Goal: Register for event/course

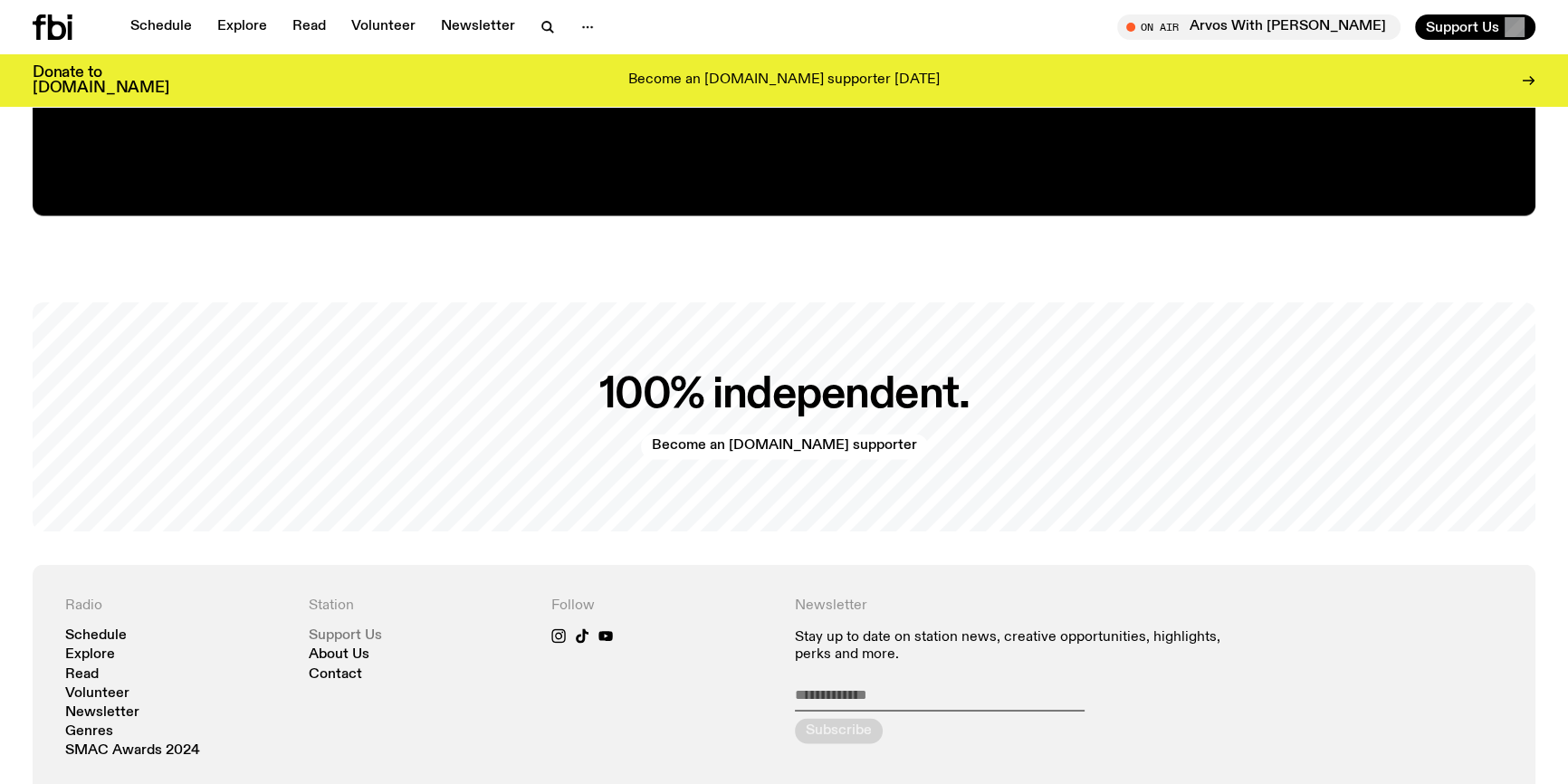
click at [367, 635] on link "Support Us" at bounding box center [346, 636] width 74 height 14
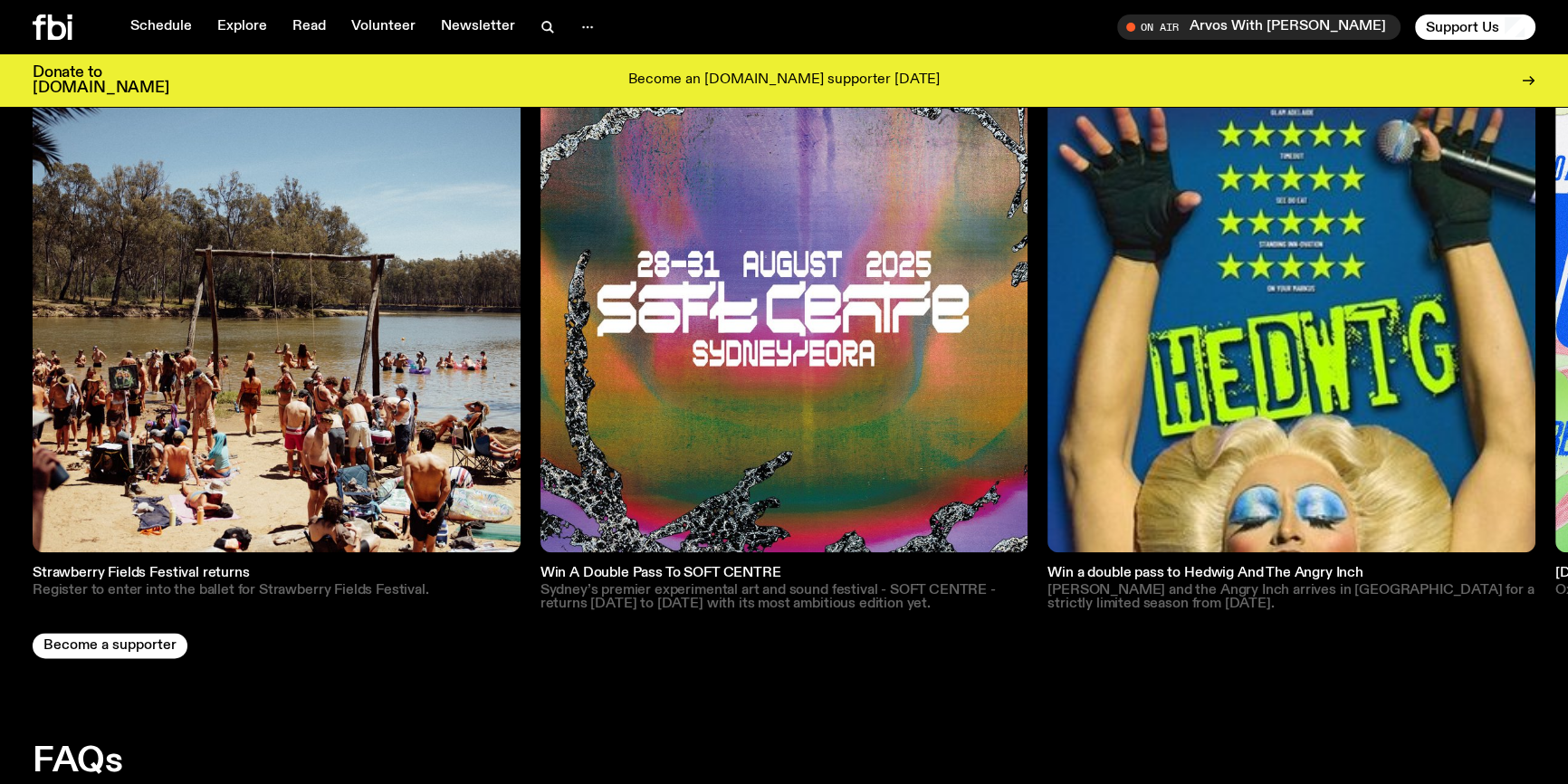
scroll to position [2593, 0]
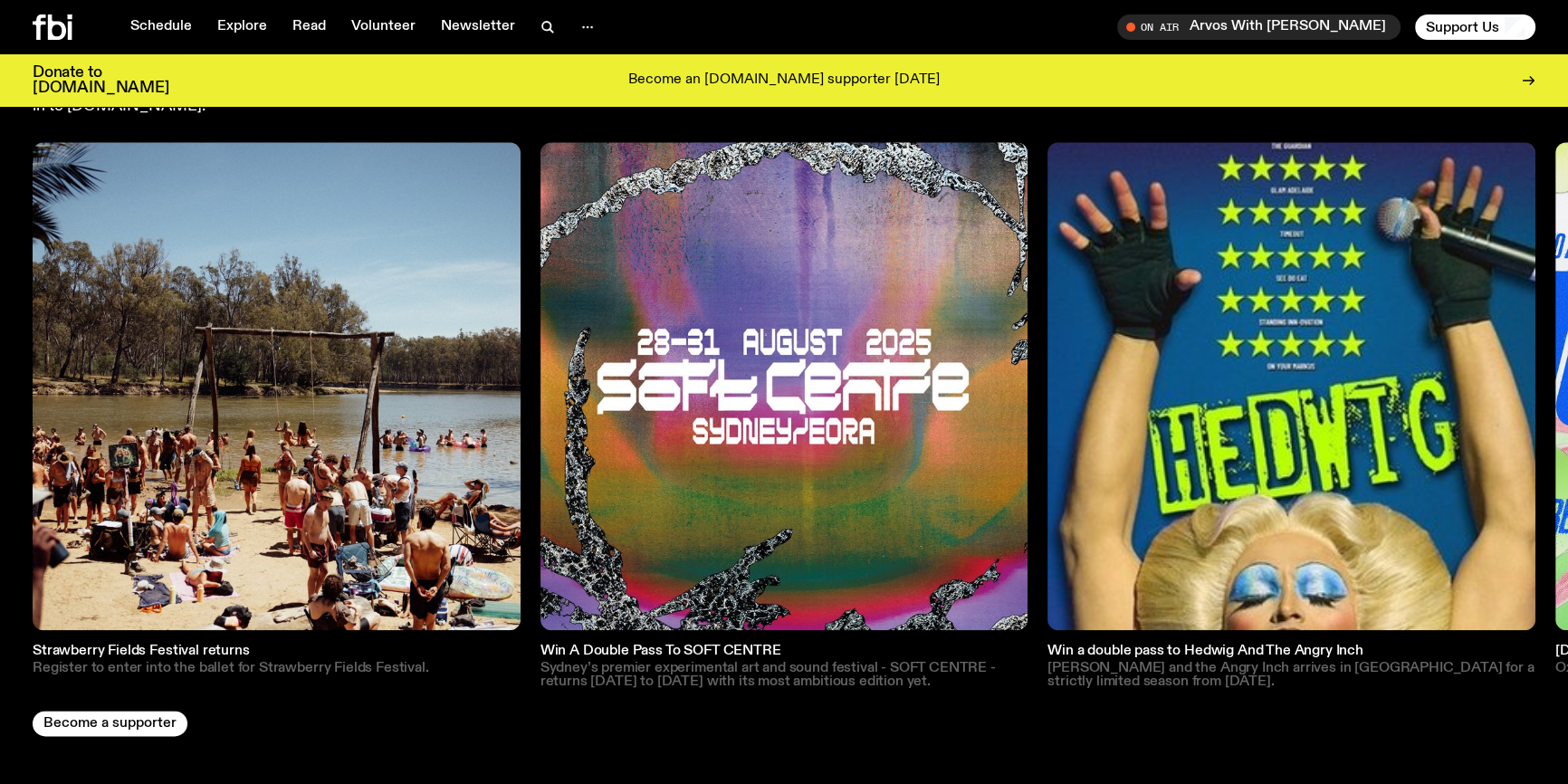
drag, startPoint x: 1446, startPoint y: 410, endPoint x: 1346, endPoint y: 432, distance: 102.4
click at [1346, 432] on img at bounding box center [1291, 387] width 488 height 488
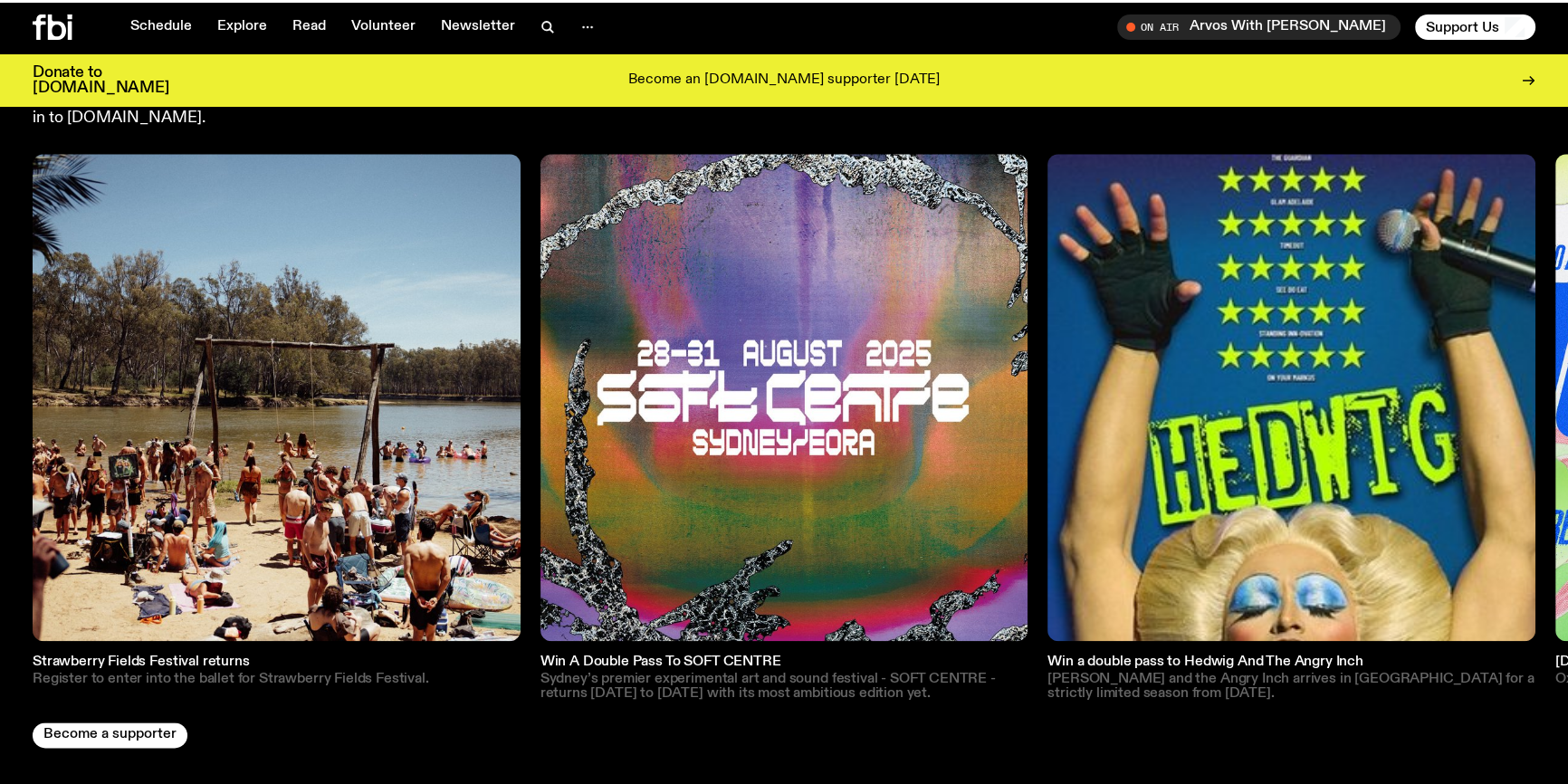
scroll to position [2579, 0]
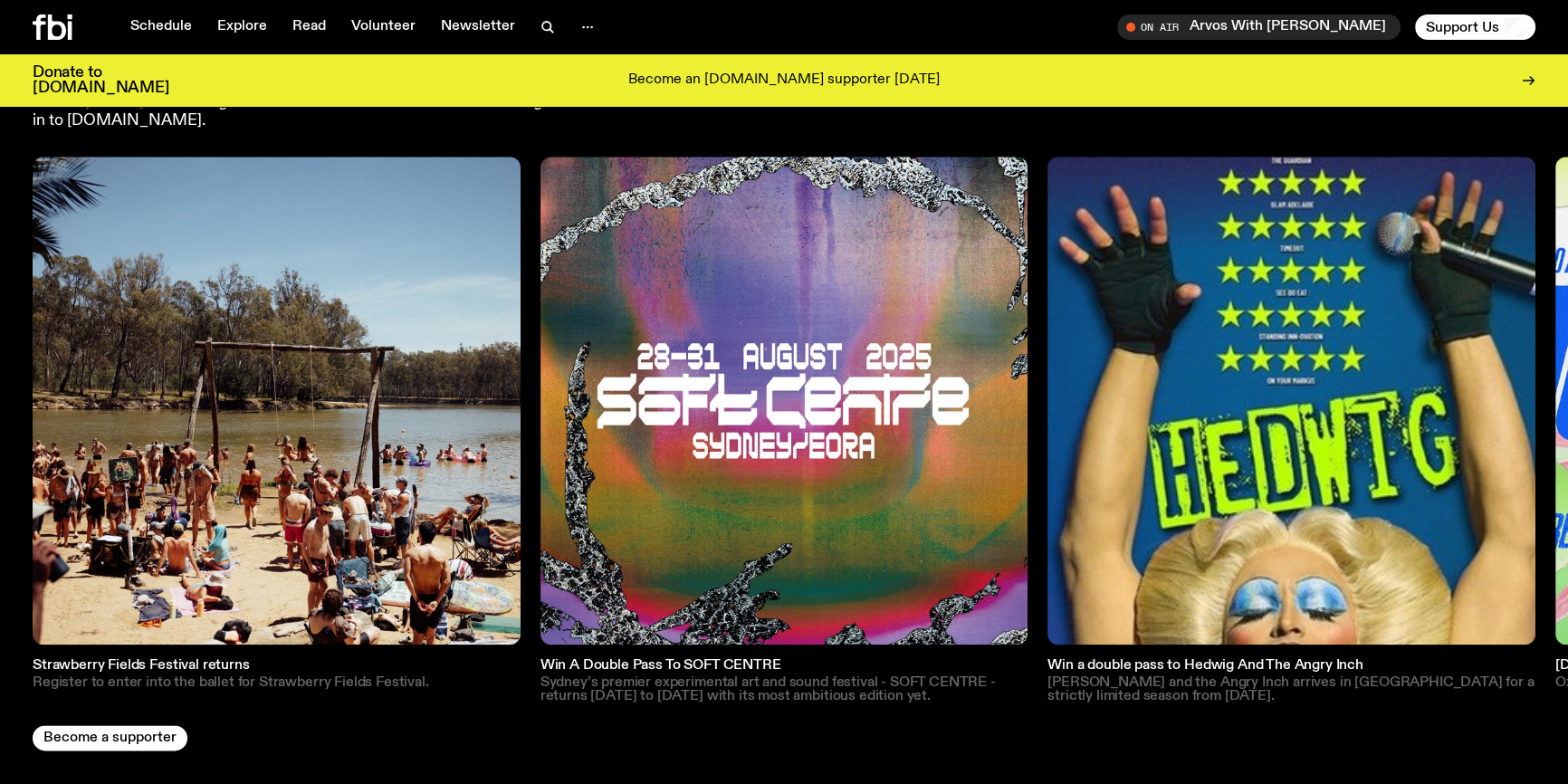
click at [417, 376] on img at bounding box center [277, 400] width 488 height 488
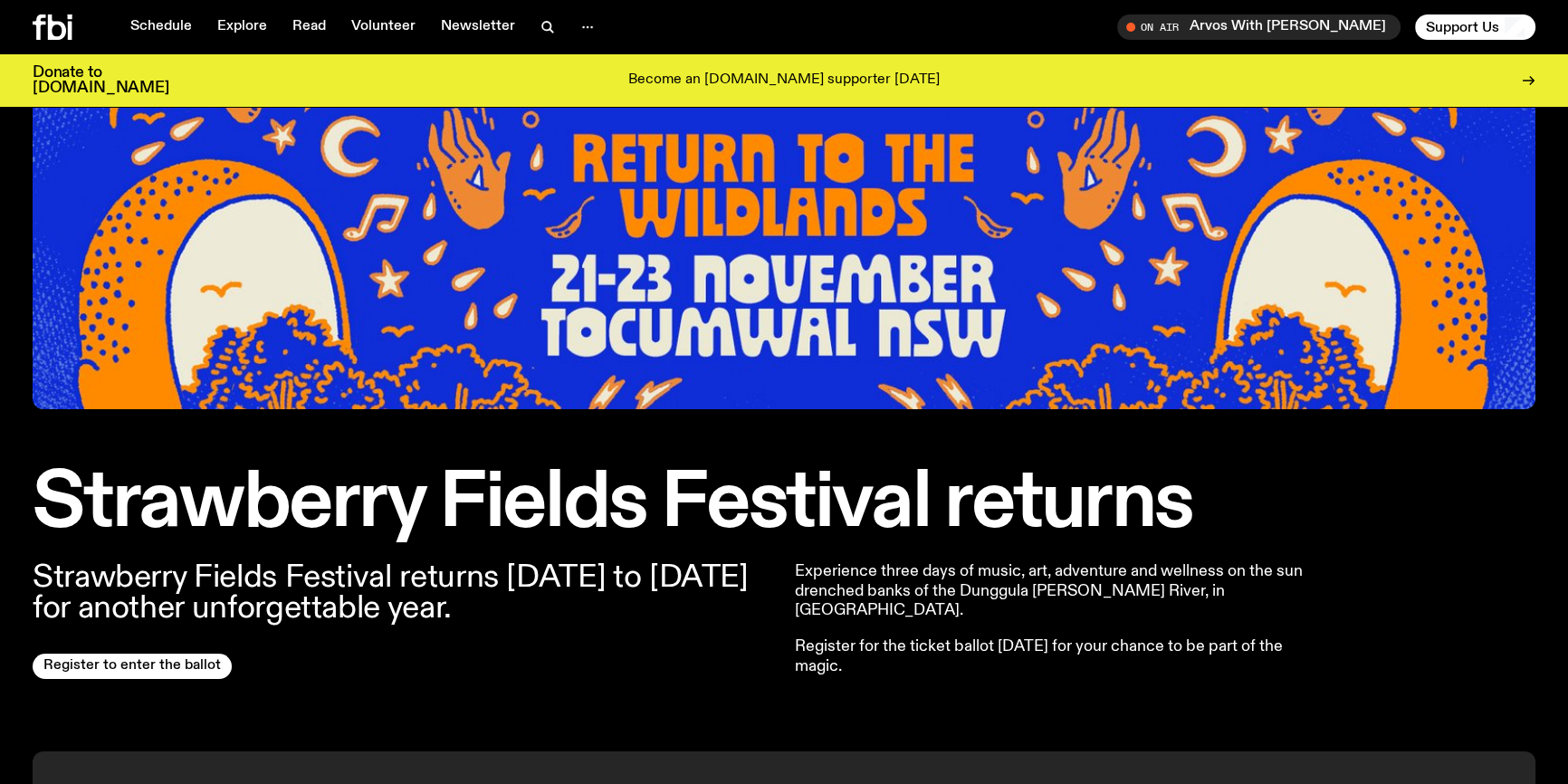
scroll to position [325, 0]
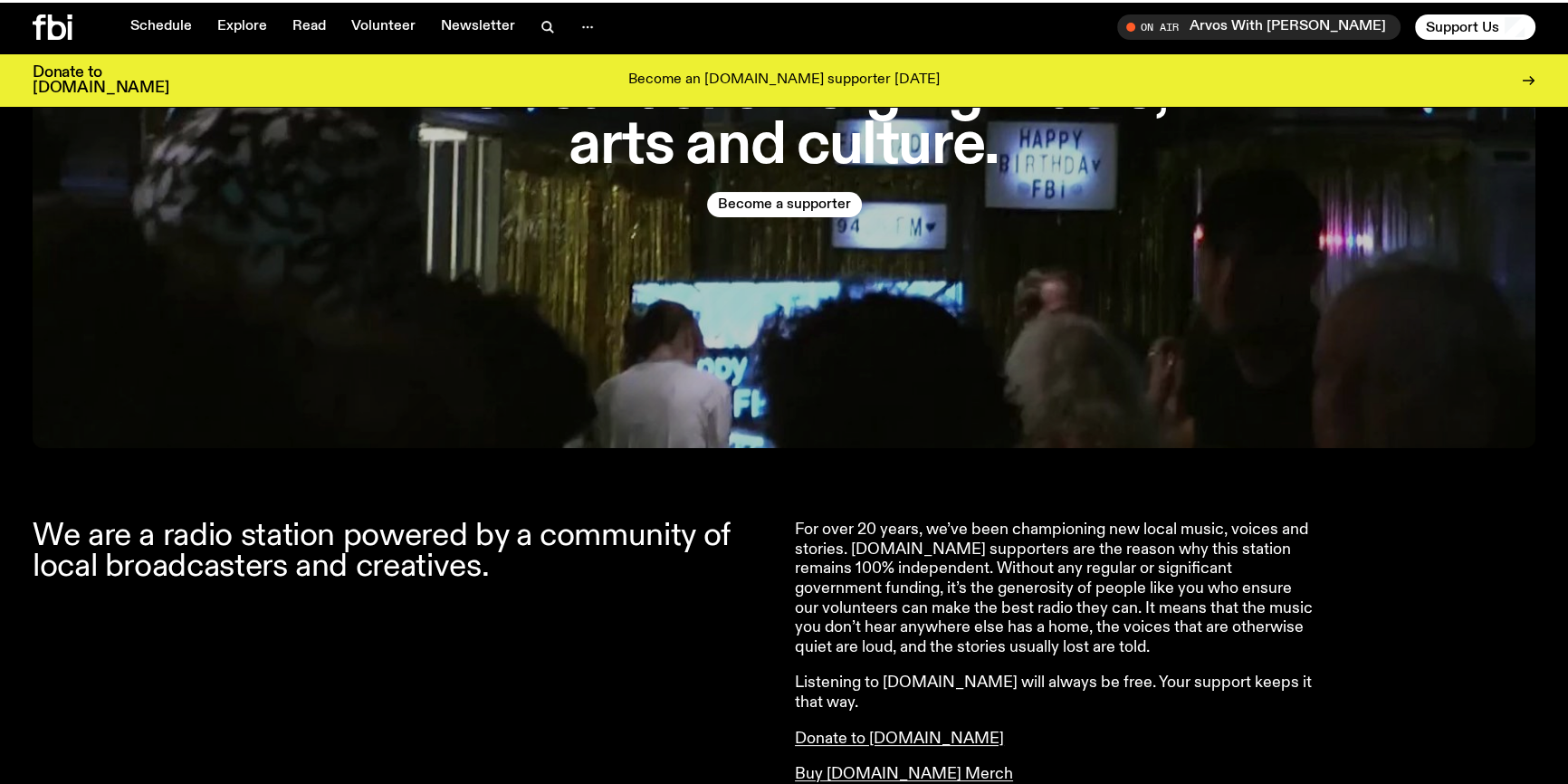
scroll to position [2579, 0]
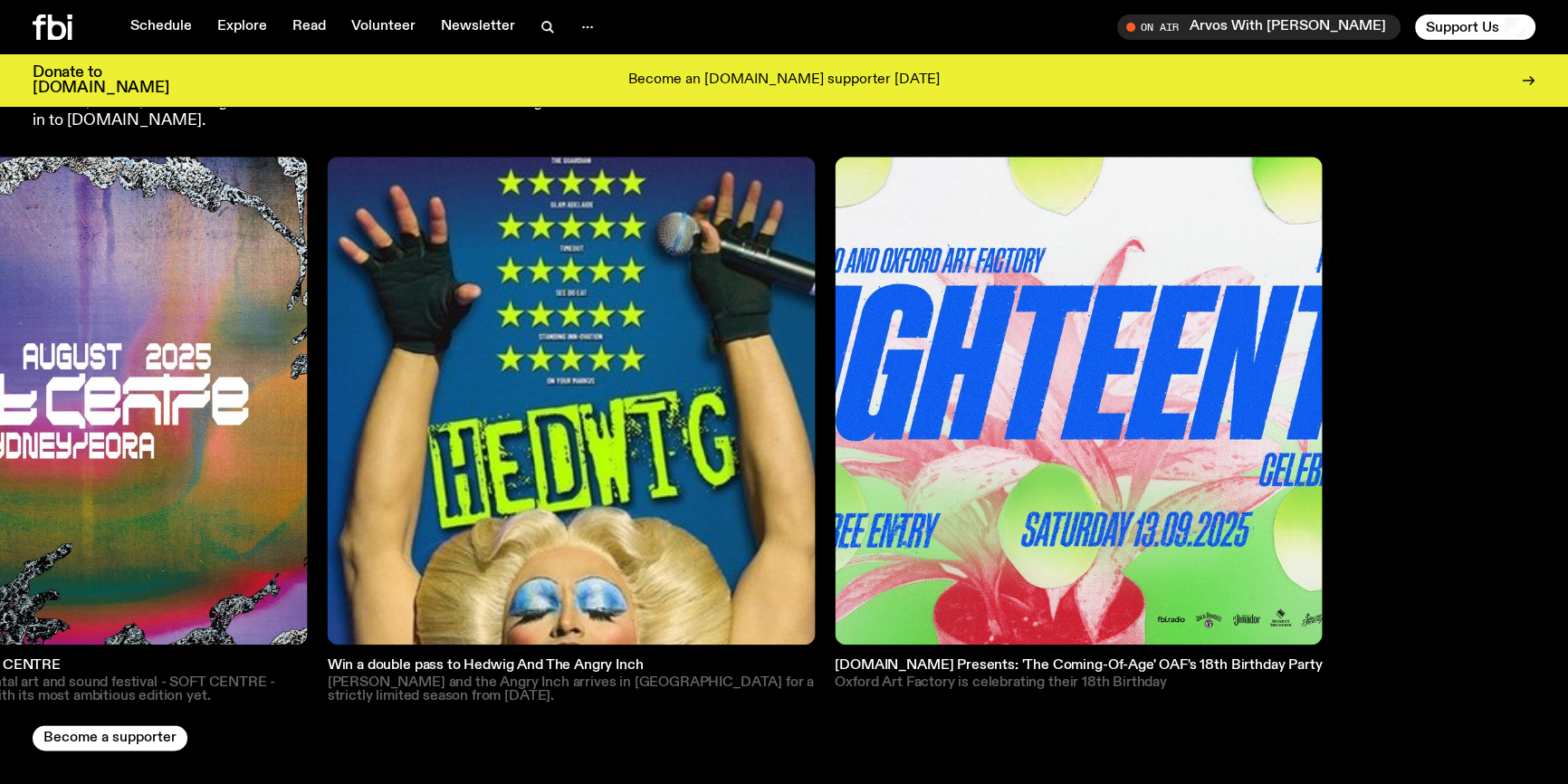
drag, startPoint x: 1258, startPoint y: 369, endPoint x: 450, endPoint y: 336, distance: 808.7
click at [450, 336] on img at bounding box center [572, 400] width 488 height 488
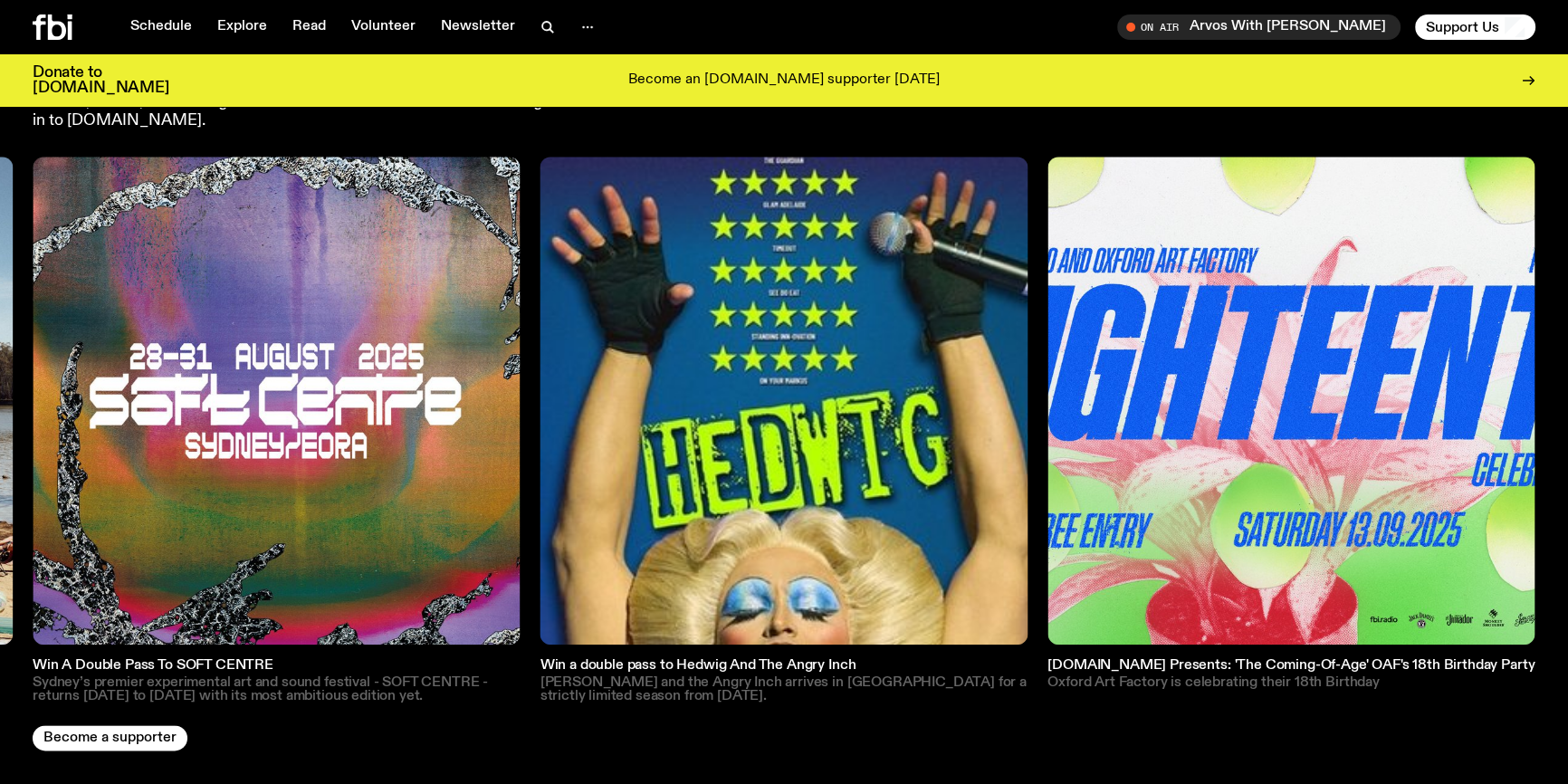
click at [1307, 368] on img at bounding box center [1291, 400] width 488 height 488
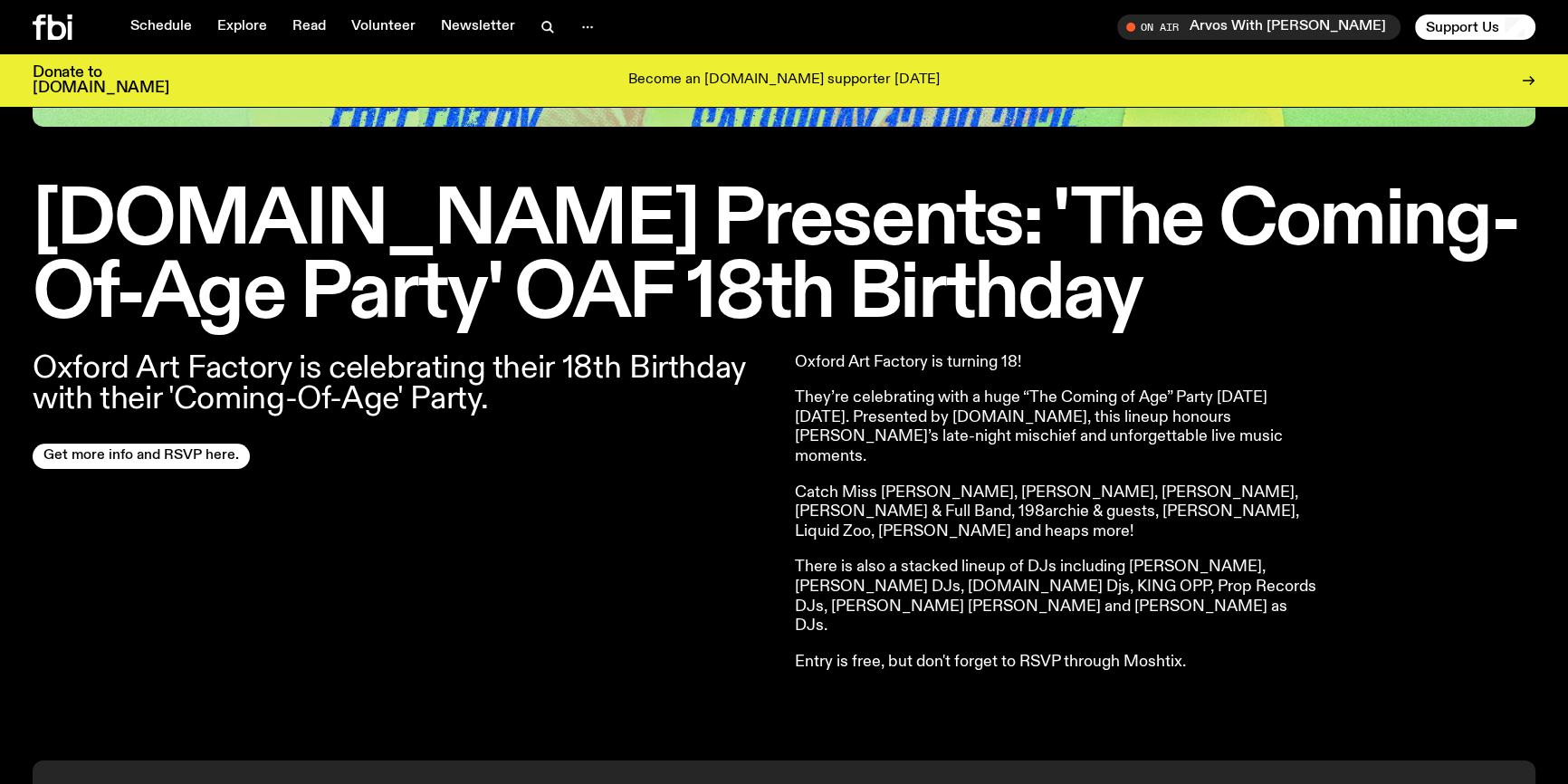
scroll to position [483, 0]
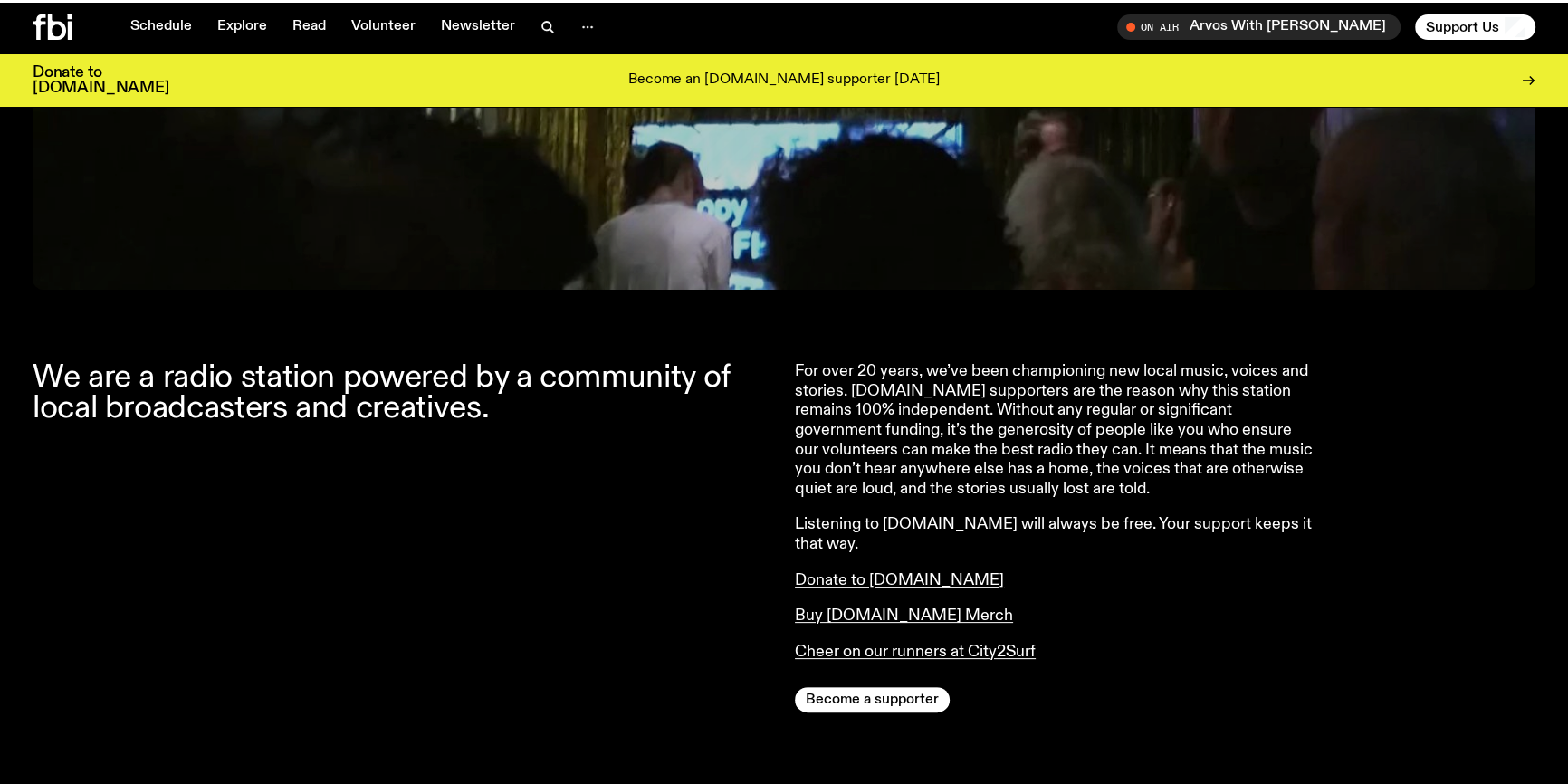
scroll to position [2579, 0]
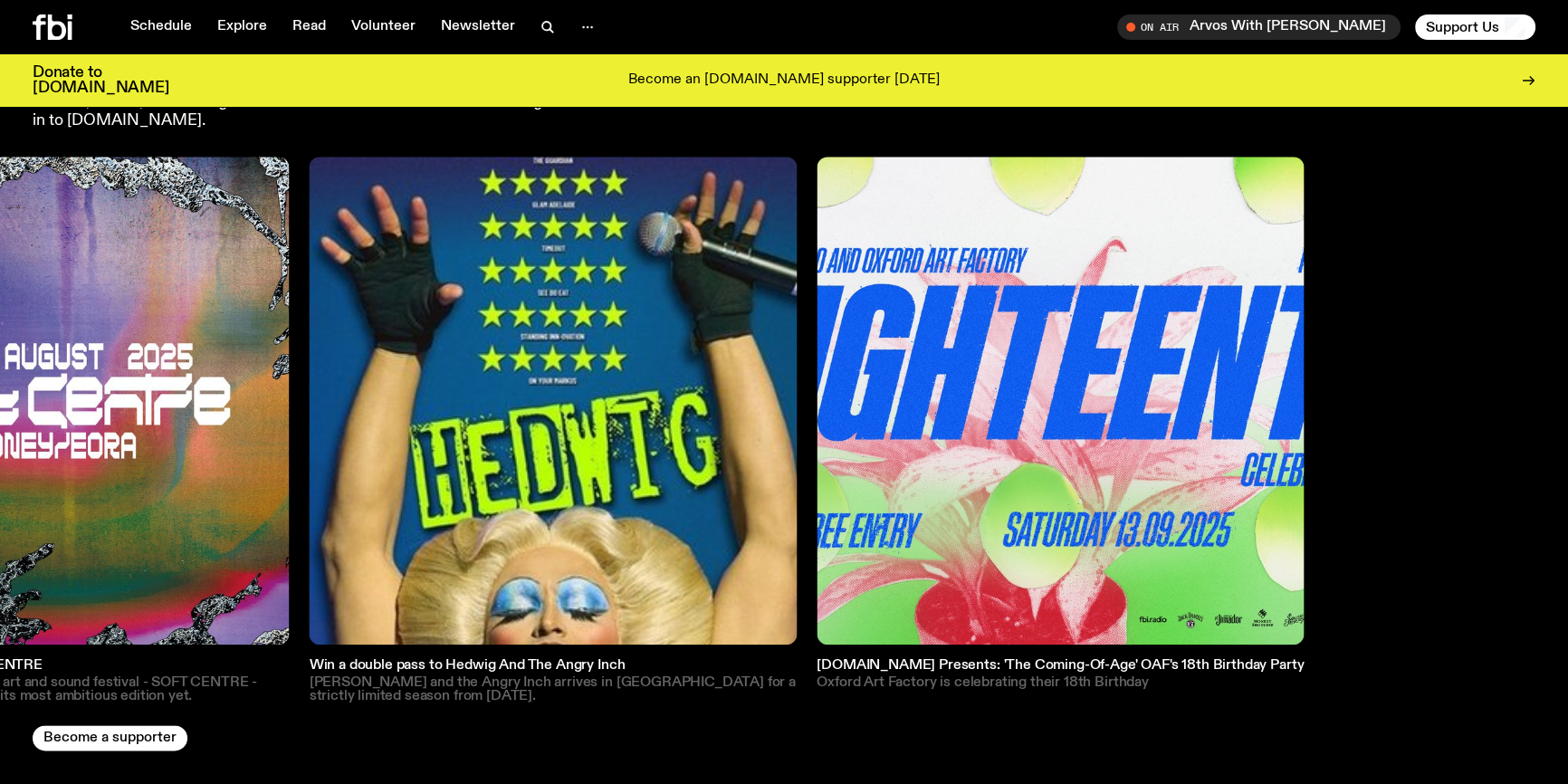
drag, startPoint x: 1395, startPoint y: 372, endPoint x: 363, endPoint y: 317, distance: 1033.5
click at [367, 319] on img at bounding box center [554, 400] width 488 height 488
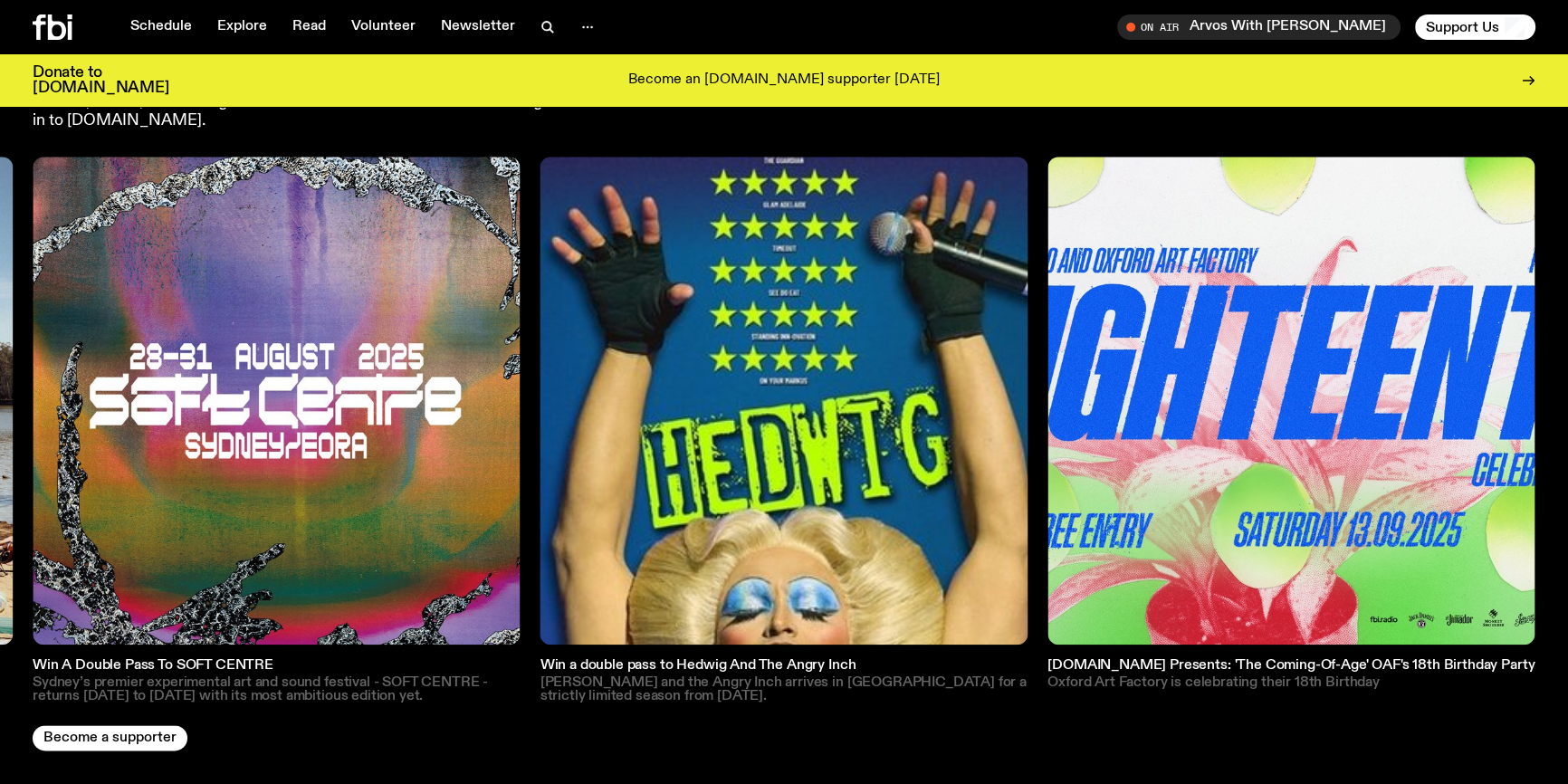
click at [1327, 367] on img at bounding box center [1291, 400] width 488 height 488
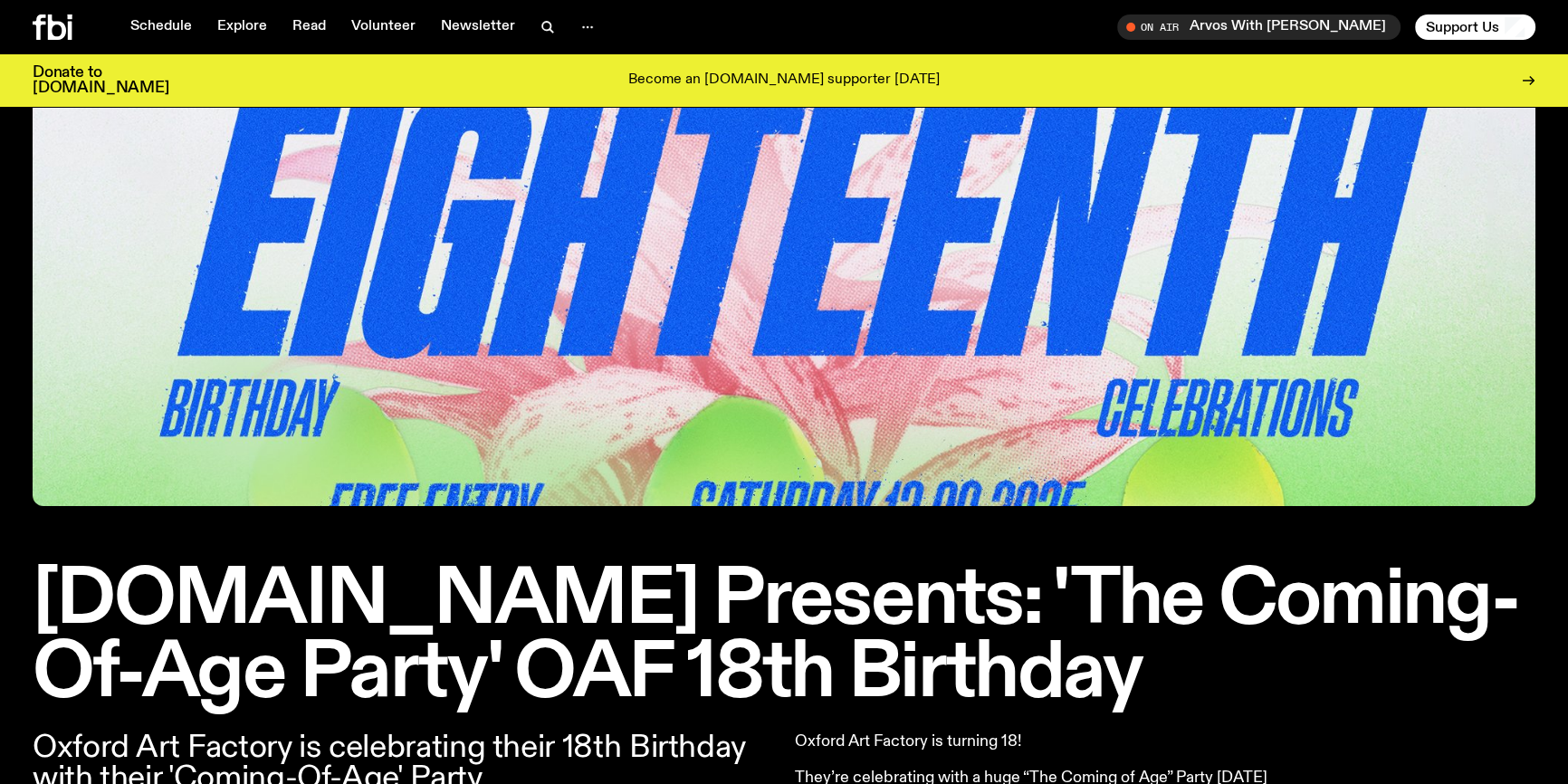
scroll to position [322, 0]
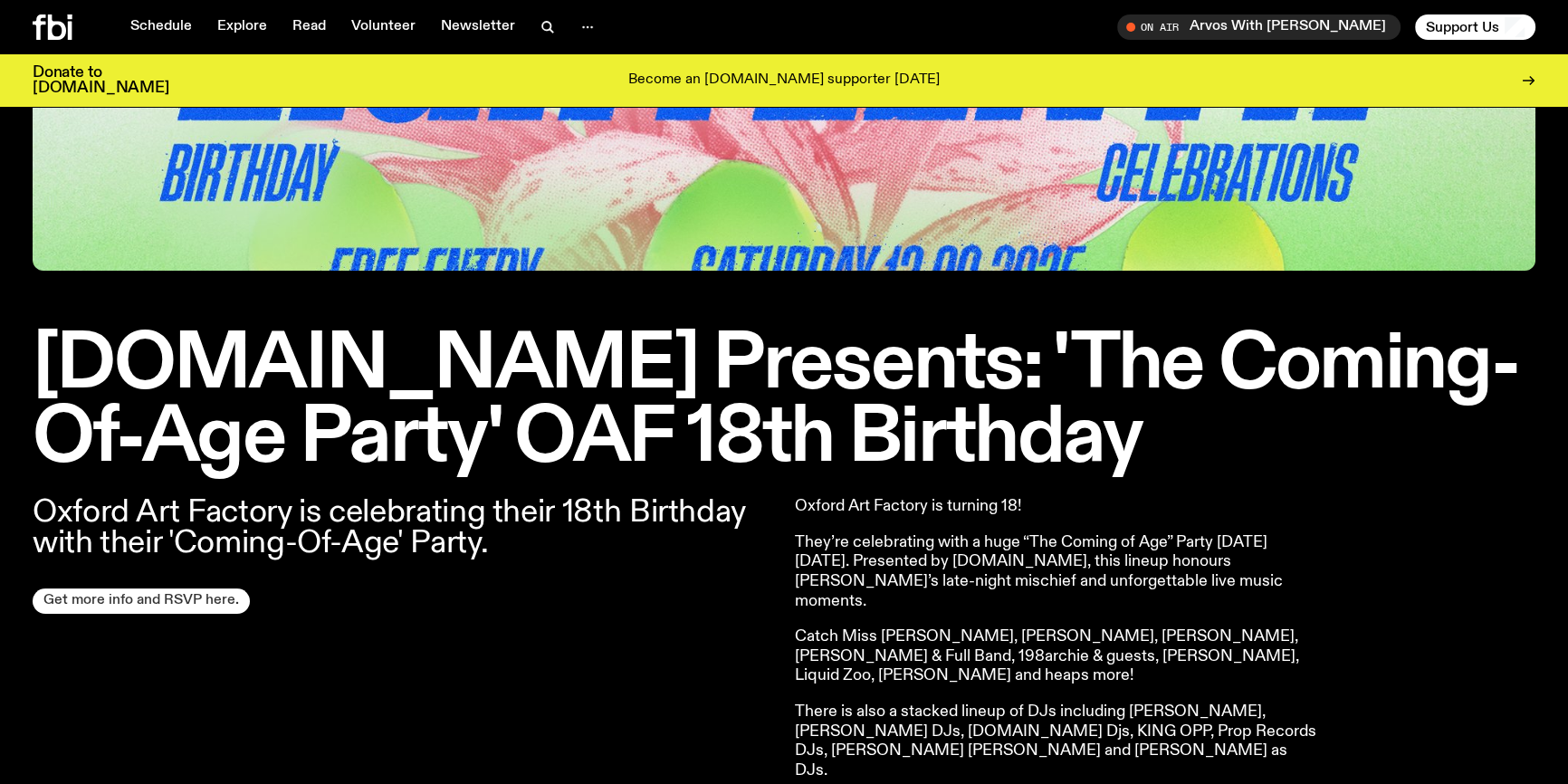
click at [188, 602] on link "Get more info and RSVP here." at bounding box center [141, 601] width 217 height 25
